Goal: Find specific page/section

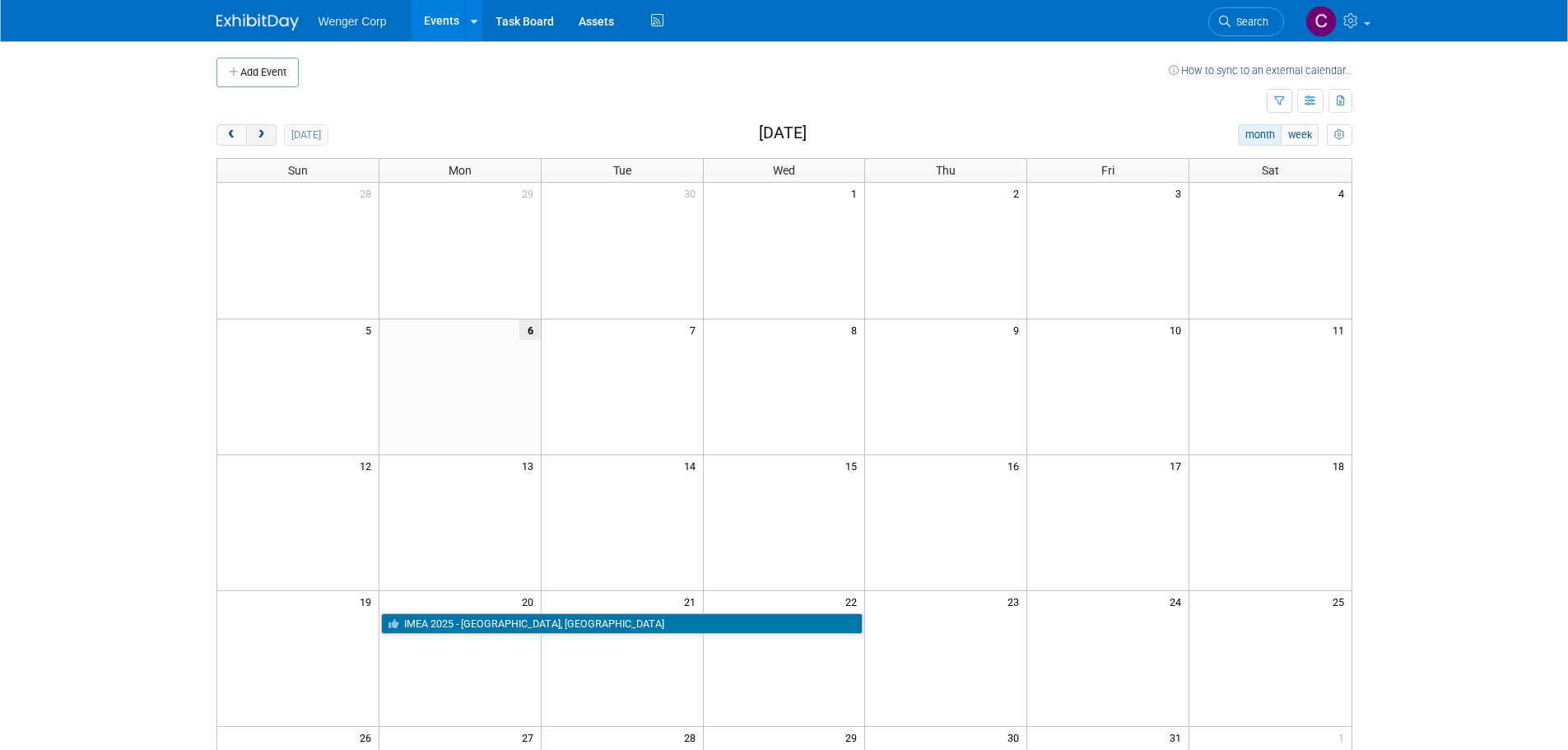
click at [260, 131] on span "next" at bounding box center [261, 135] width 13 height 11
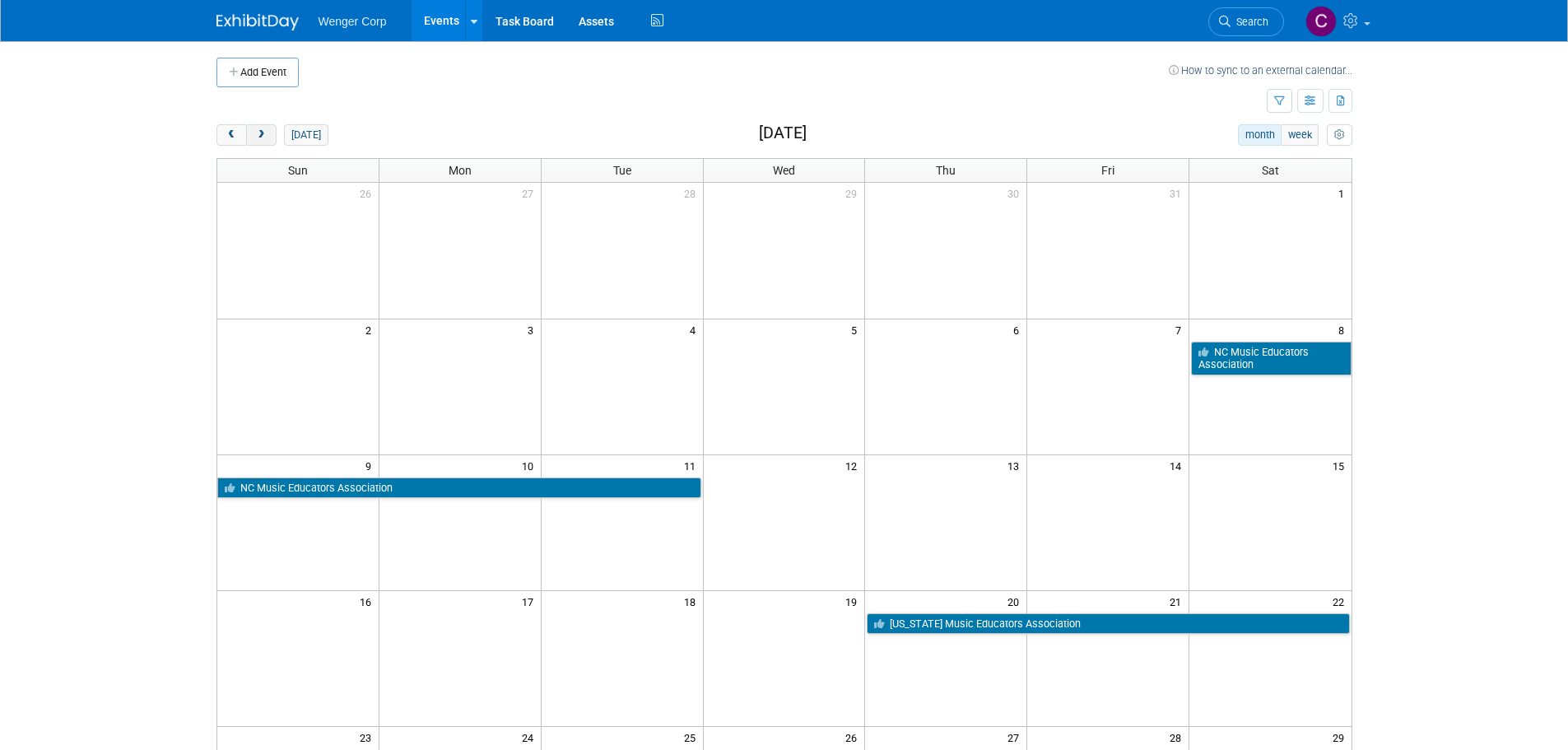
click at [260, 131] on span "next" at bounding box center [261, 135] width 13 height 11
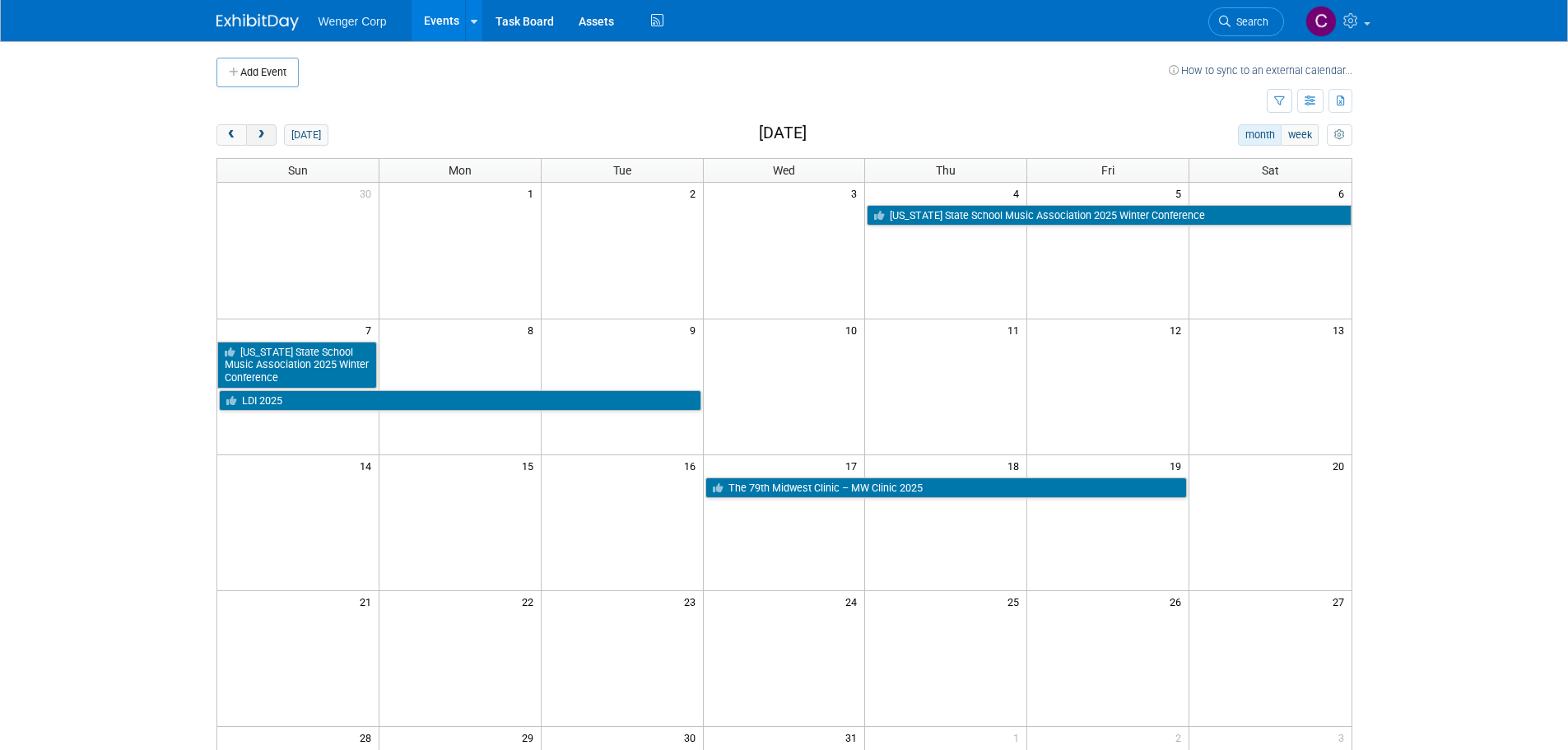
click at [260, 132] on span "next" at bounding box center [261, 135] width 13 height 11
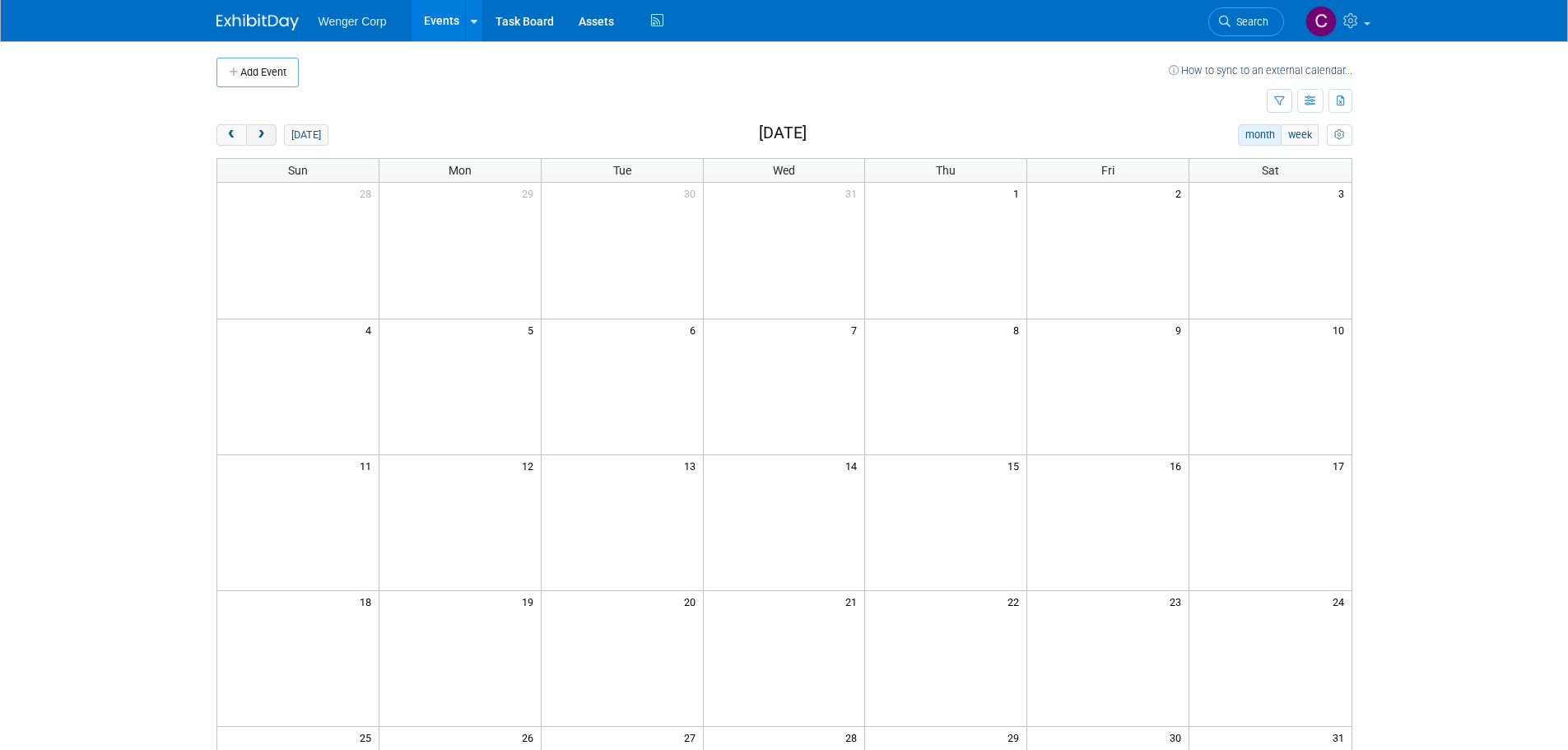
click at [267, 134] on button "next" at bounding box center [261, 135] width 31 height 22
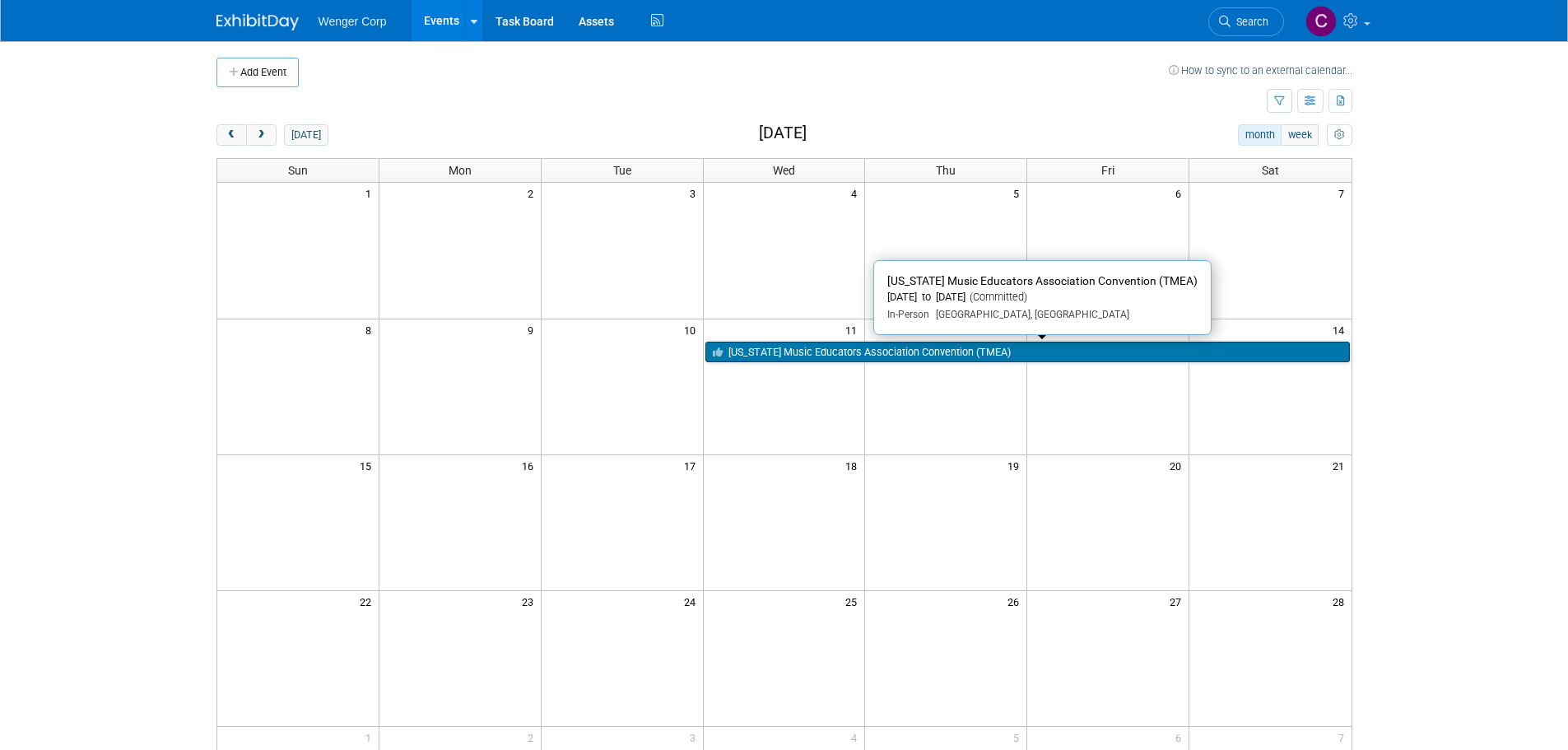
click at [881, 341] on link "[US_STATE] Music Educators Association Convention (TMEA)" at bounding box center [1028, 352] width 644 height 22
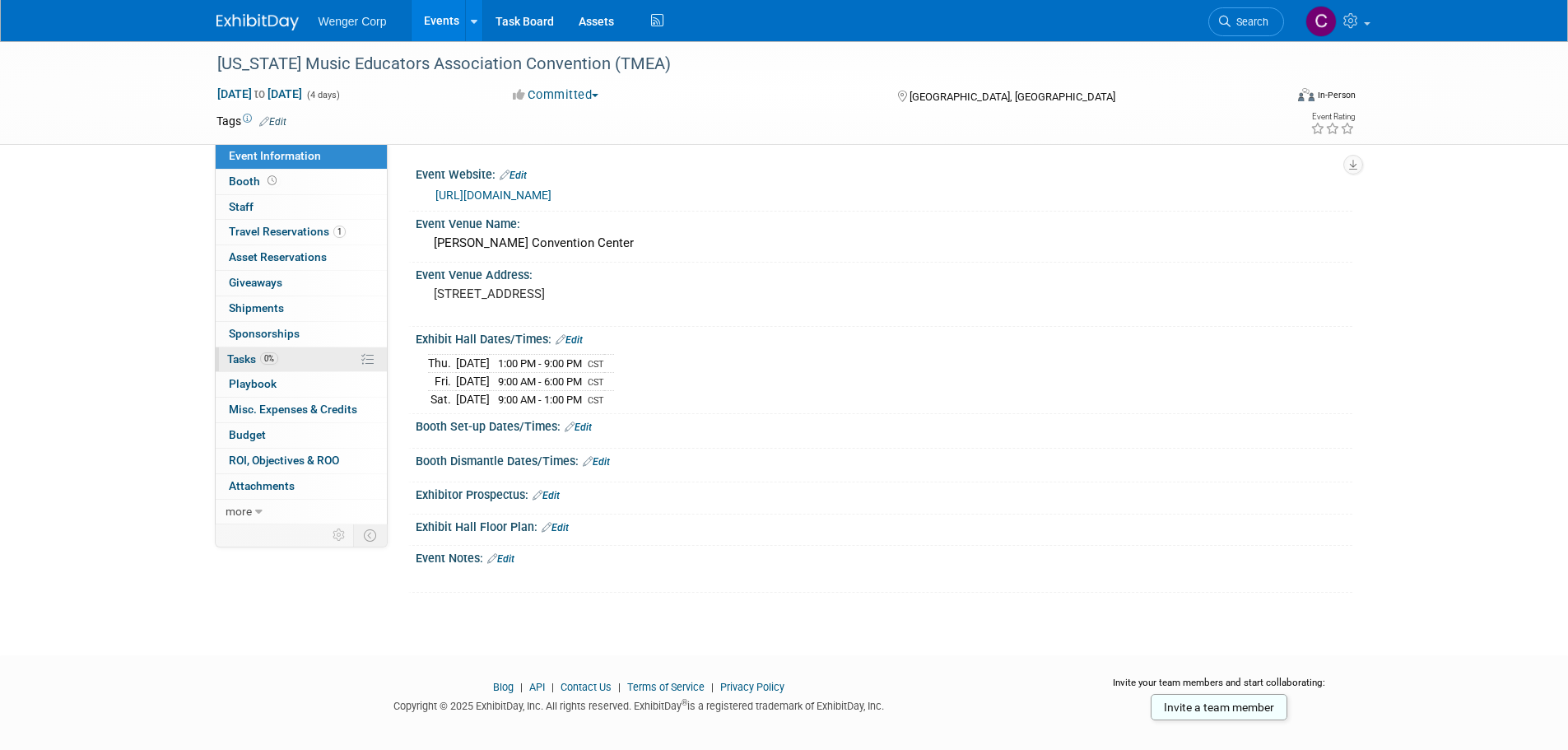
click at [244, 361] on span "Tasks 0%" at bounding box center [252, 358] width 51 height 14
